Goal: Transaction & Acquisition: Subscribe to service/newsletter

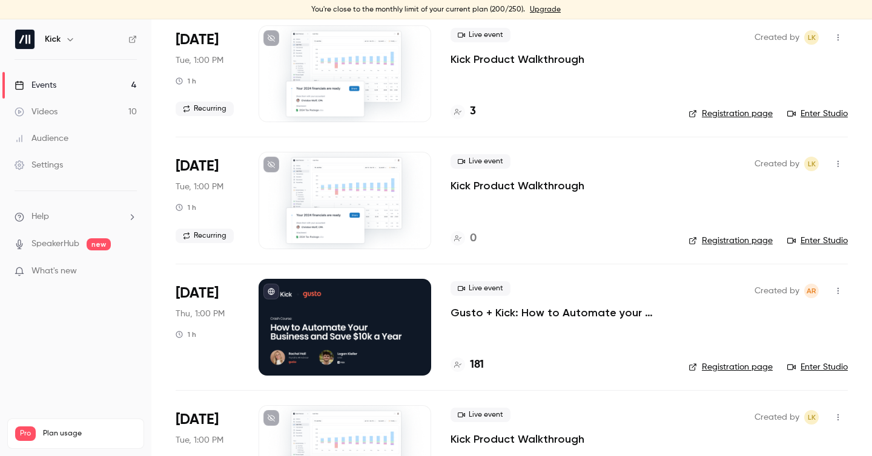
scroll to position [113, 0]
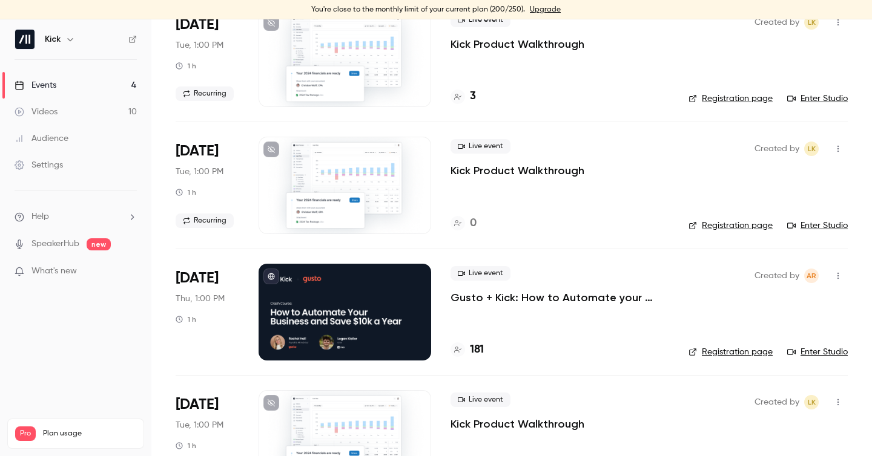
click at [513, 301] on p "Gusto + Kick: How to Automate your Business and Save $10k a Year" at bounding box center [559, 298] width 219 height 15
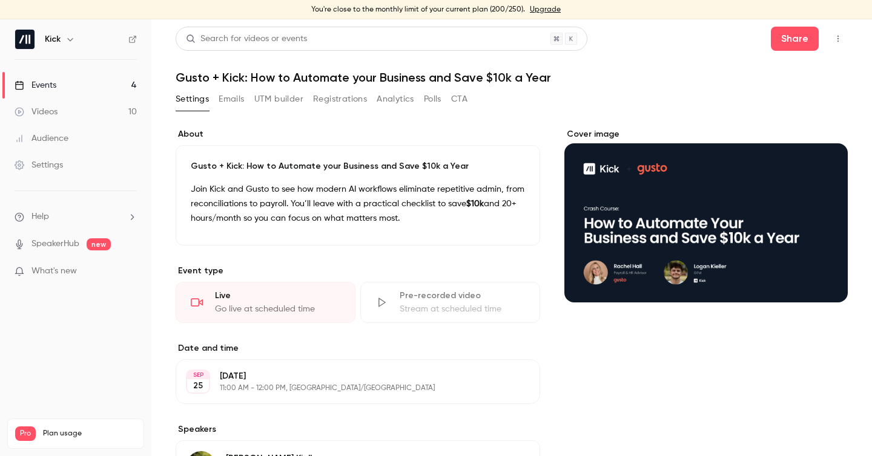
click at [73, 137] on link "Audience" at bounding box center [75, 138] width 151 height 27
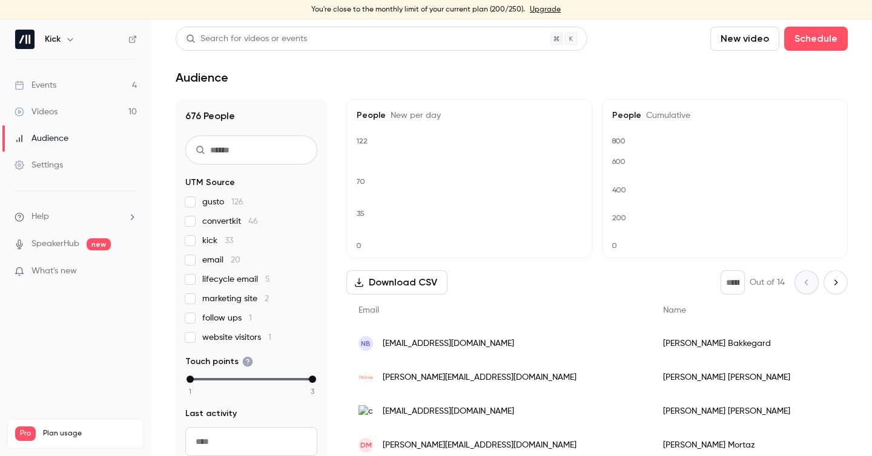
click at [67, 81] on link "Events 4" at bounding box center [75, 85] width 151 height 27
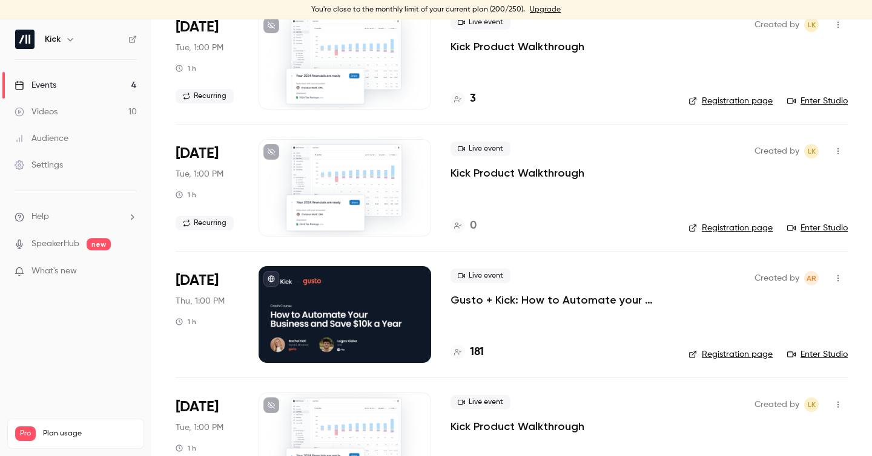
scroll to position [154, 0]
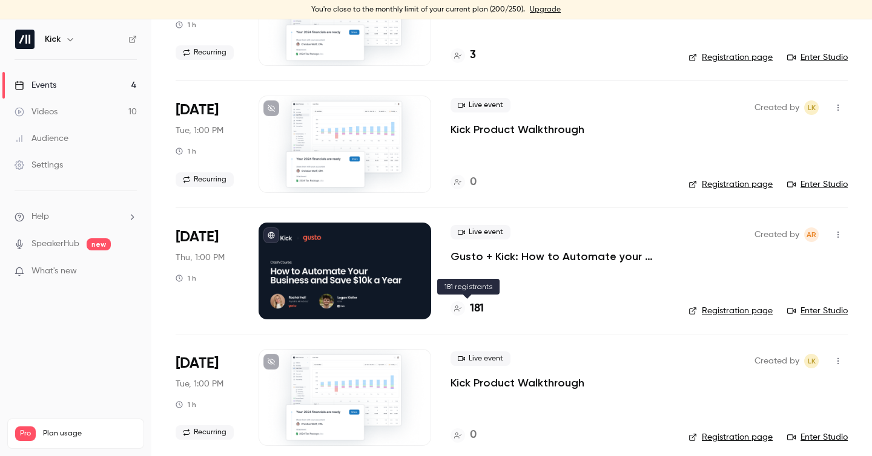
click at [471, 308] on h4 "181" at bounding box center [477, 309] width 14 height 16
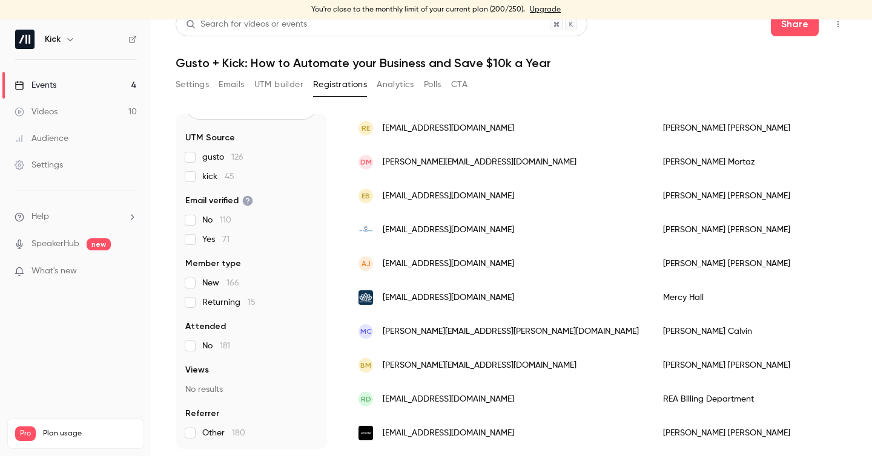
scroll to position [155, 0]
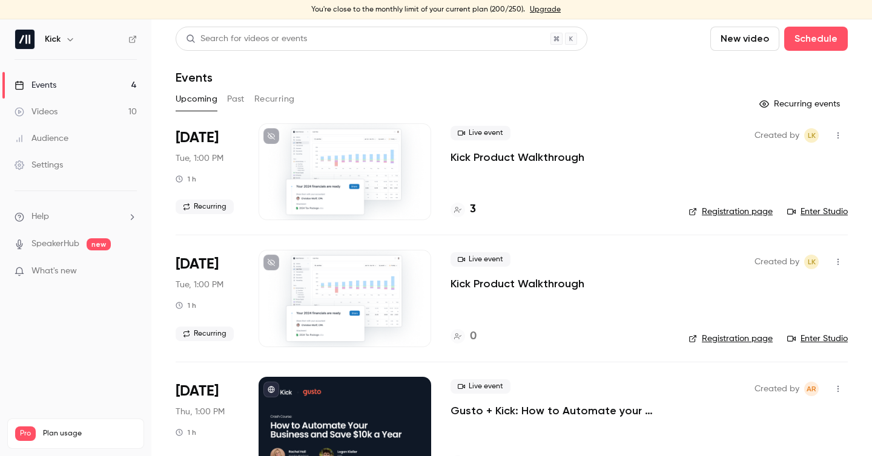
click at [539, 7] on link "Upgrade" at bounding box center [545, 10] width 31 height 10
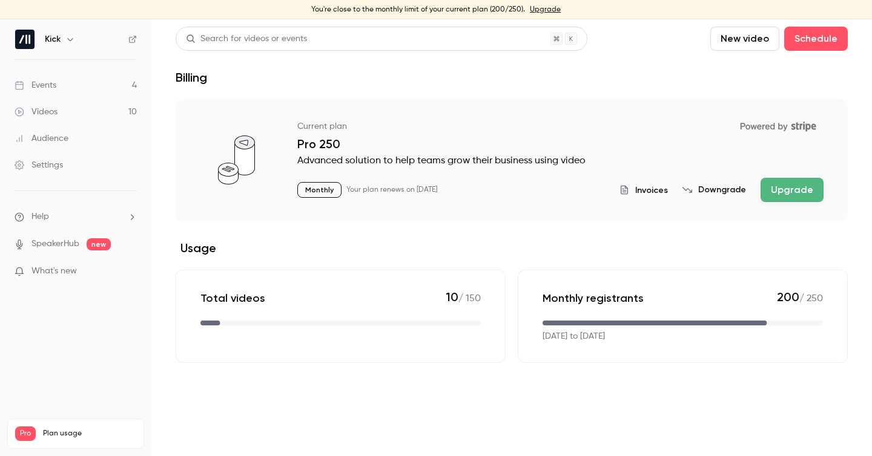
click at [780, 184] on button "Upgrade" at bounding box center [791, 190] width 63 height 24
